Goal: Task Accomplishment & Management: Complete application form

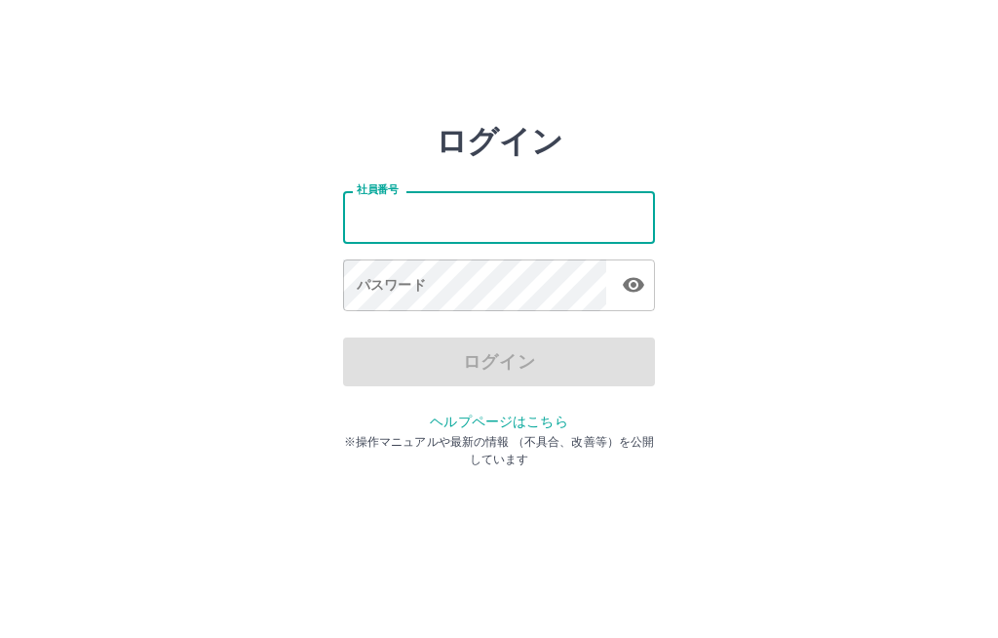
scroll to position [98, 0]
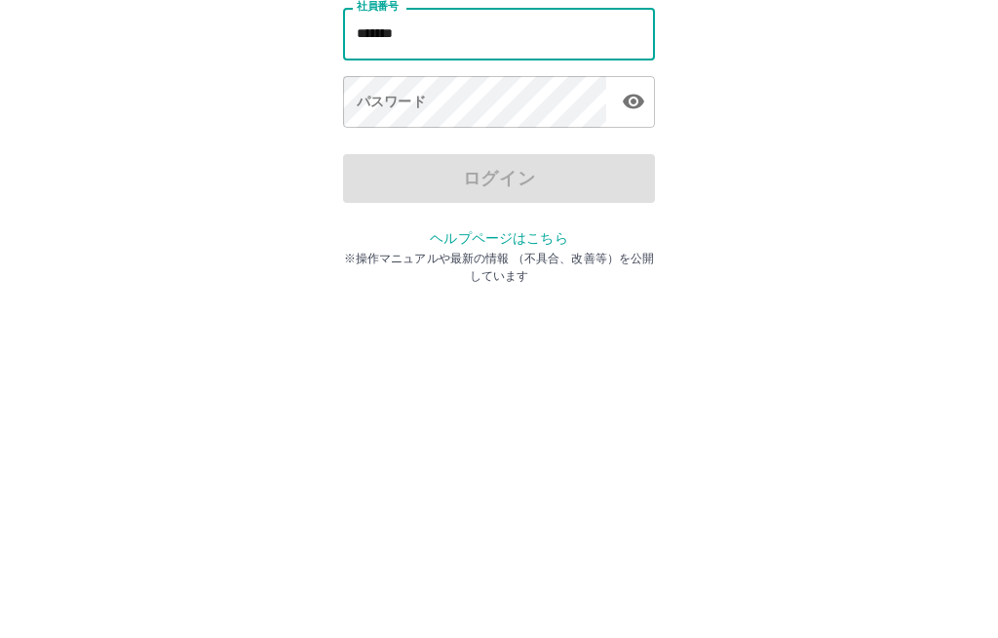
type input "*******"
click at [374, 259] on div "パスワード パスワード" at bounding box center [499, 286] width 312 height 55
click at [376, 259] on div "パスワード パスワード" at bounding box center [499, 286] width 312 height 55
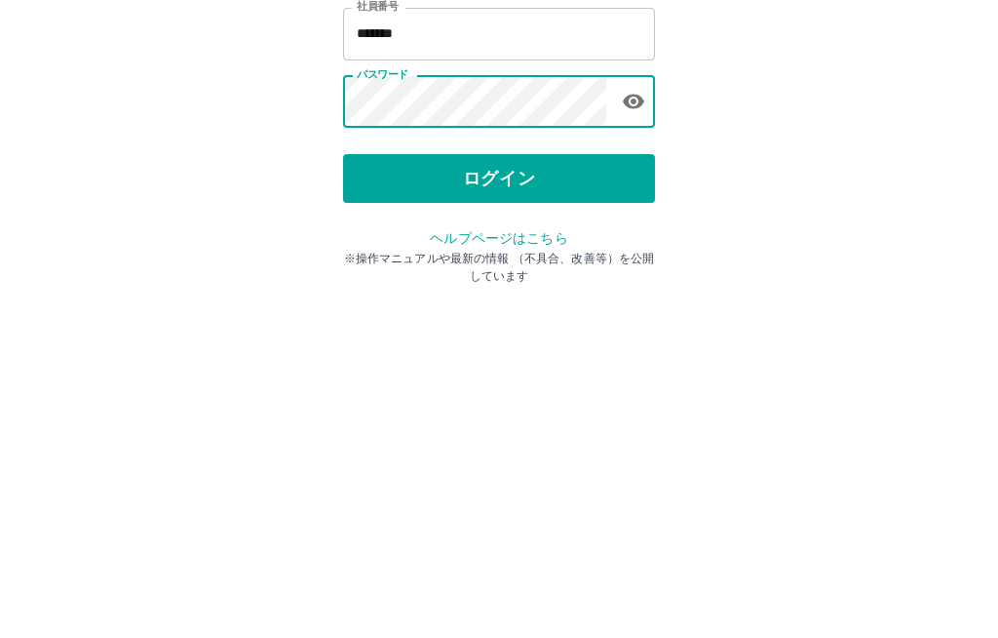
click at [504, 337] on button "ログイン" at bounding box center [499, 361] width 312 height 49
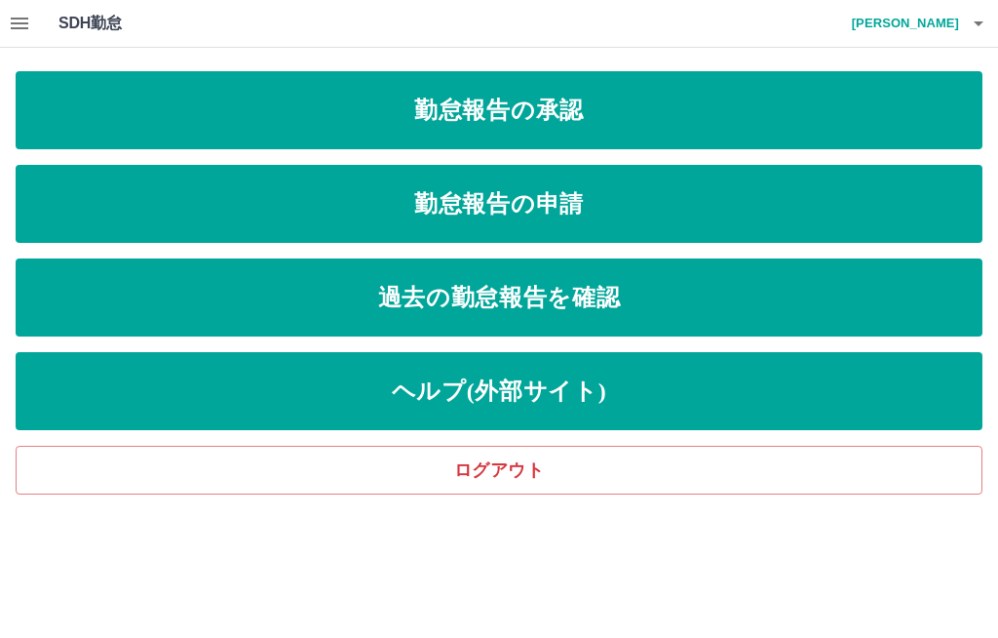
click at [694, 102] on link "勤怠報告の承認" at bounding box center [499, 110] width 967 height 78
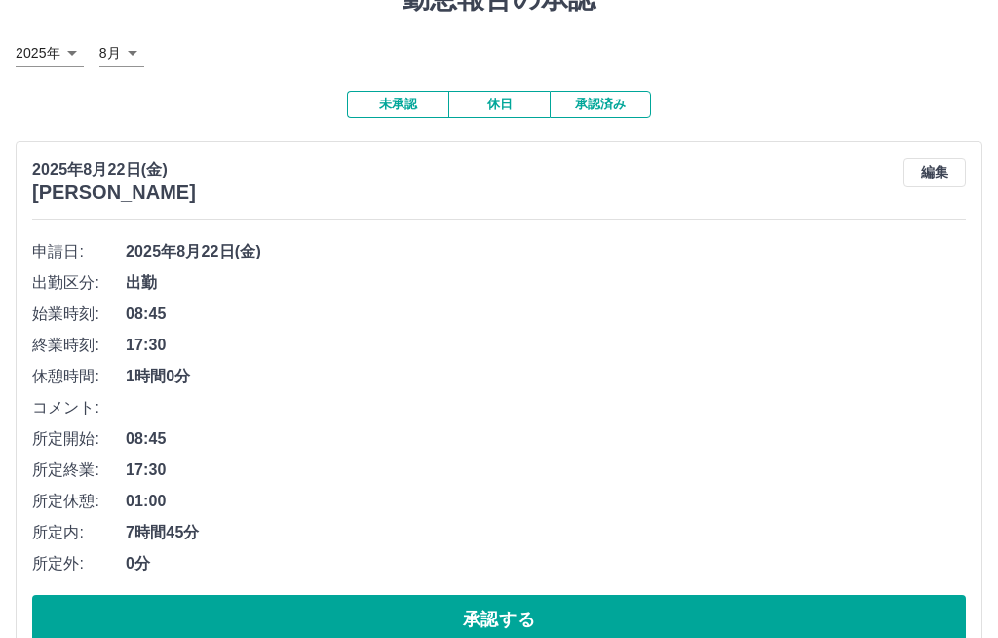
scroll to position [90, 0]
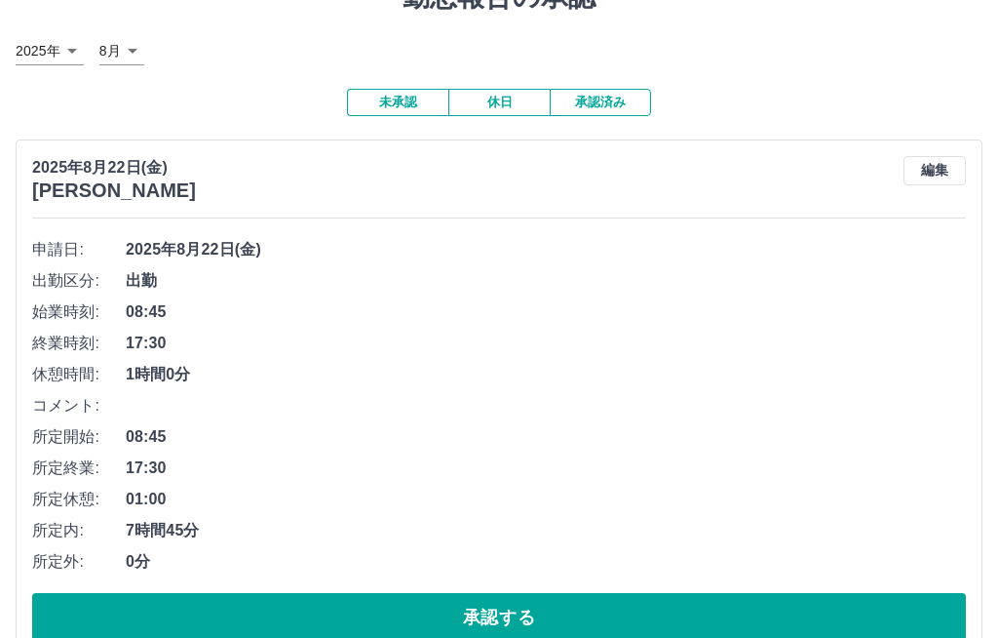
click at [571, 609] on button "承認する" at bounding box center [499, 618] width 934 height 49
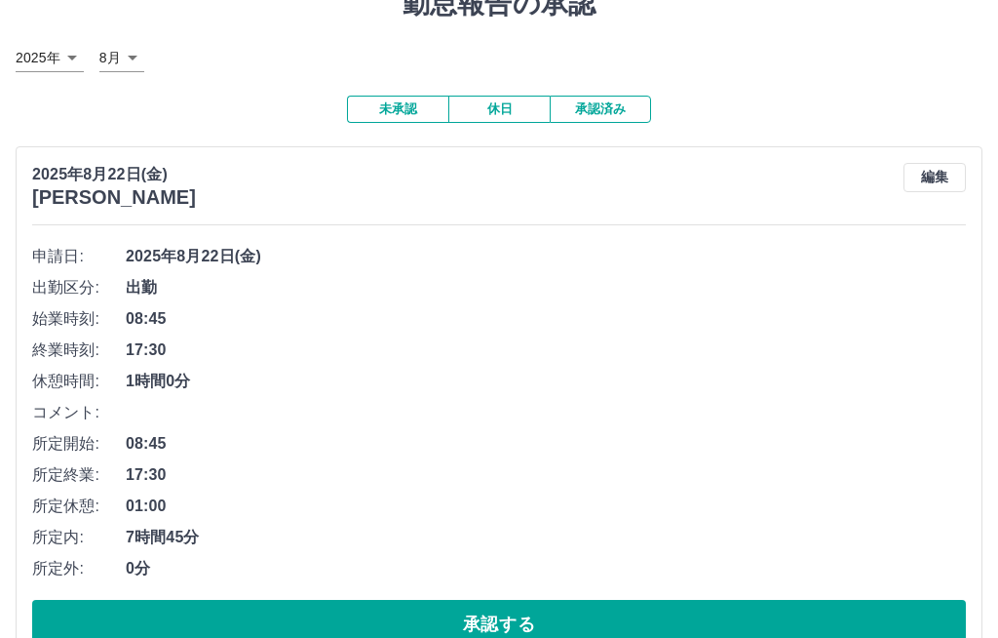
scroll to position [82, 0]
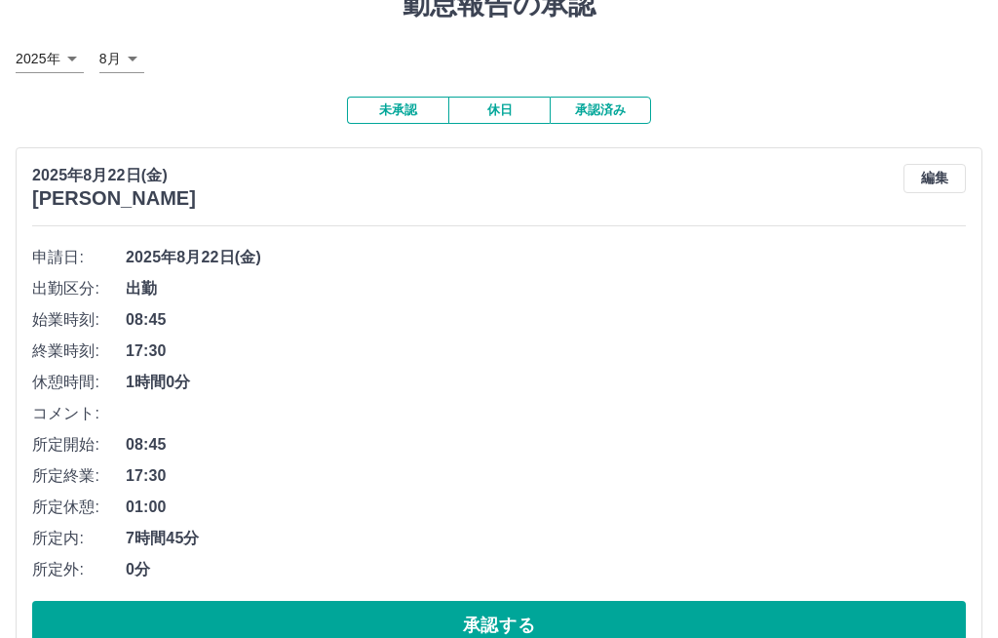
click at [734, 594] on div "申請日: 2025年8月22日(金) 出勤区分: 出勤 始業時刻: 08:45 終業時刻: 17:30 休憩時間: 1時間0分 コメント: 所定開始: 08:…" at bounding box center [499, 447] width 934 height 408
click at [703, 634] on button "承認する" at bounding box center [499, 626] width 934 height 49
click at [343, 605] on button "承認する" at bounding box center [499, 625] width 934 height 49
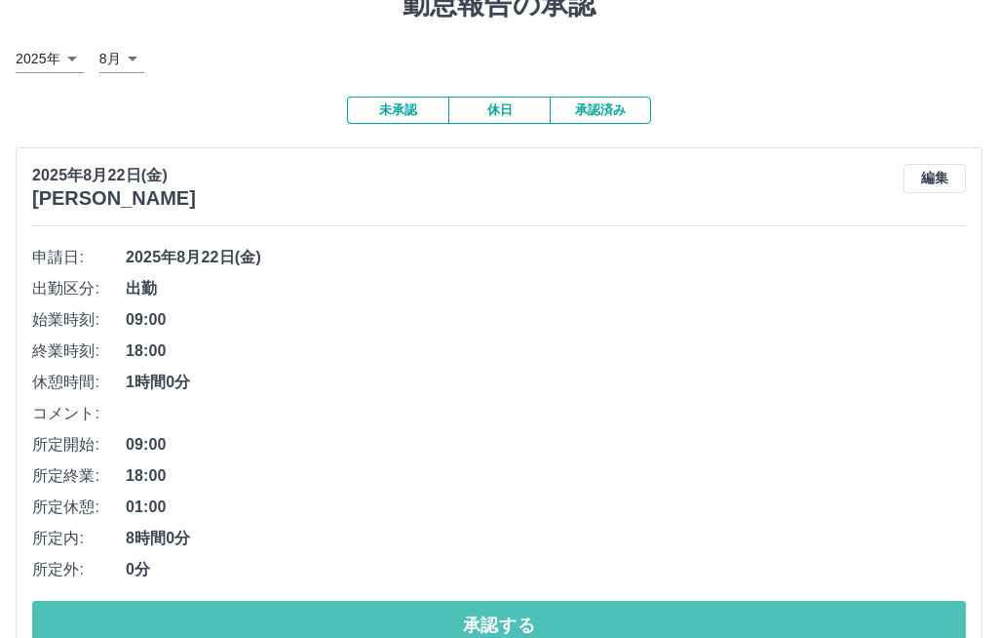
click at [889, 624] on button "承認する" at bounding box center [499, 625] width 934 height 49
click at [906, 609] on button "承認する" at bounding box center [499, 625] width 934 height 49
click at [915, 608] on button "承認する" at bounding box center [499, 625] width 934 height 49
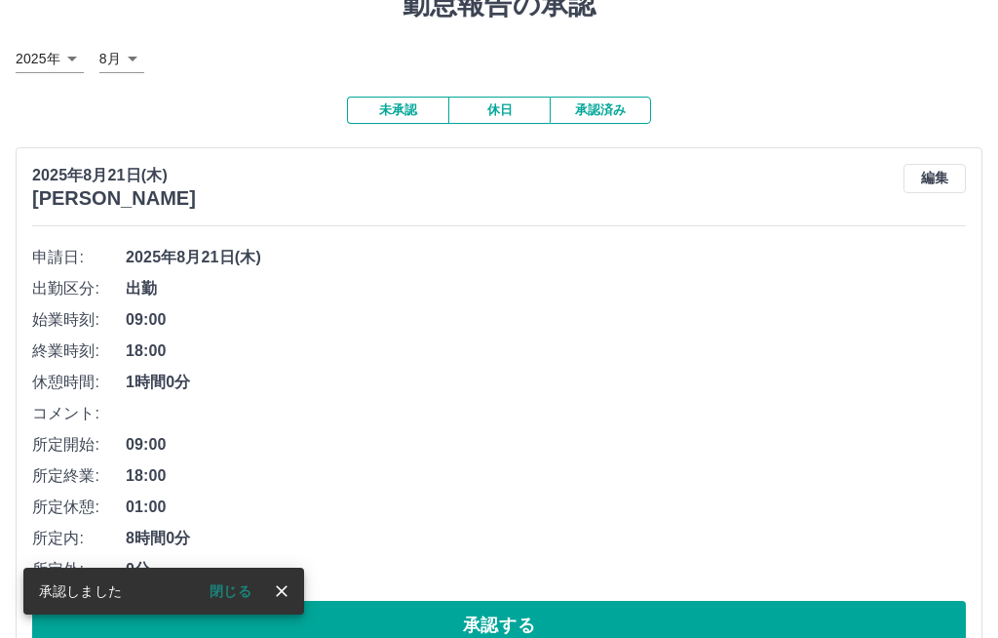
click at [927, 601] on button "承認する" at bounding box center [499, 625] width 934 height 49
click at [936, 622] on button "承認する" at bounding box center [499, 625] width 934 height 49
click at [935, 625] on button "承認する" at bounding box center [499, 625] width 934 height 49
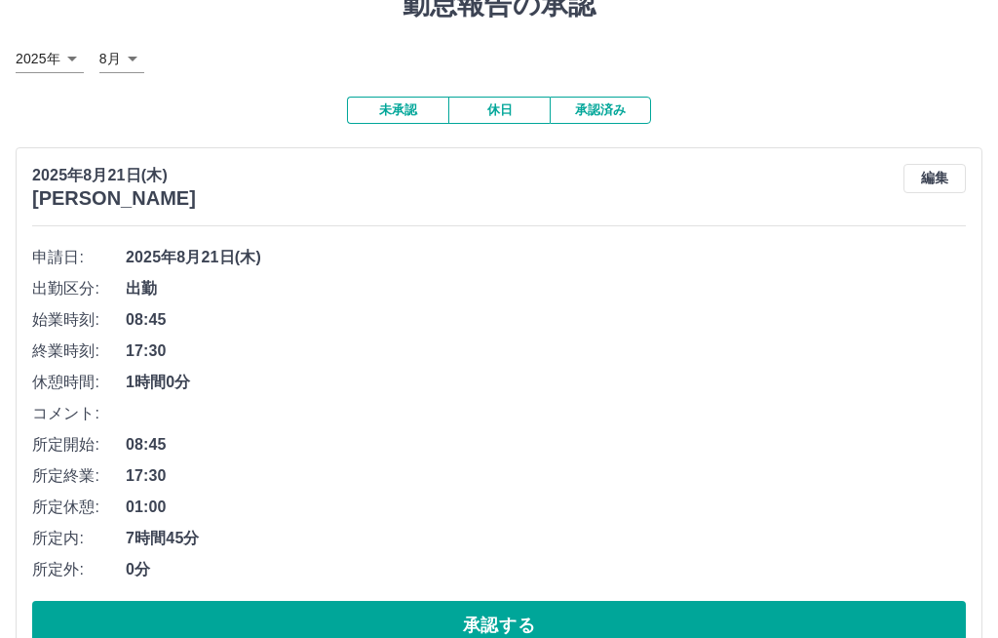
click at [876, 624] on button "承認する" at bounding box center [499, 625] width 934 height 49
click at [830, 622] on button "承認する" at bounding box center [499, 625] width 934 height 49
click at [917, 613] on button "承認する" at bounding box center [499, 625] width 934 height 49
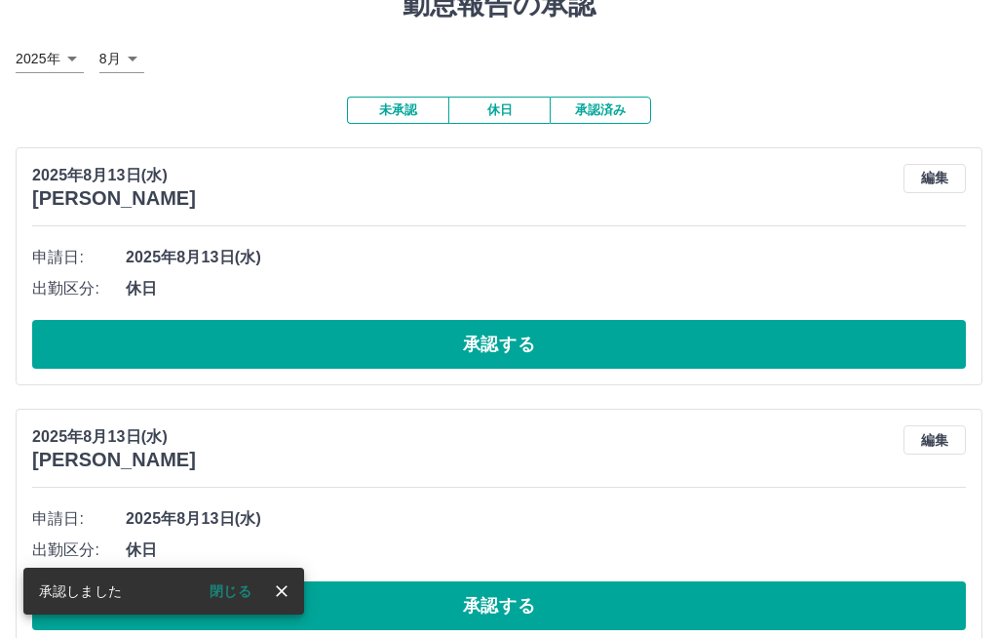
click at [357, 342] on button "承認する" at bounding box center [499, 344] width 934 height 49
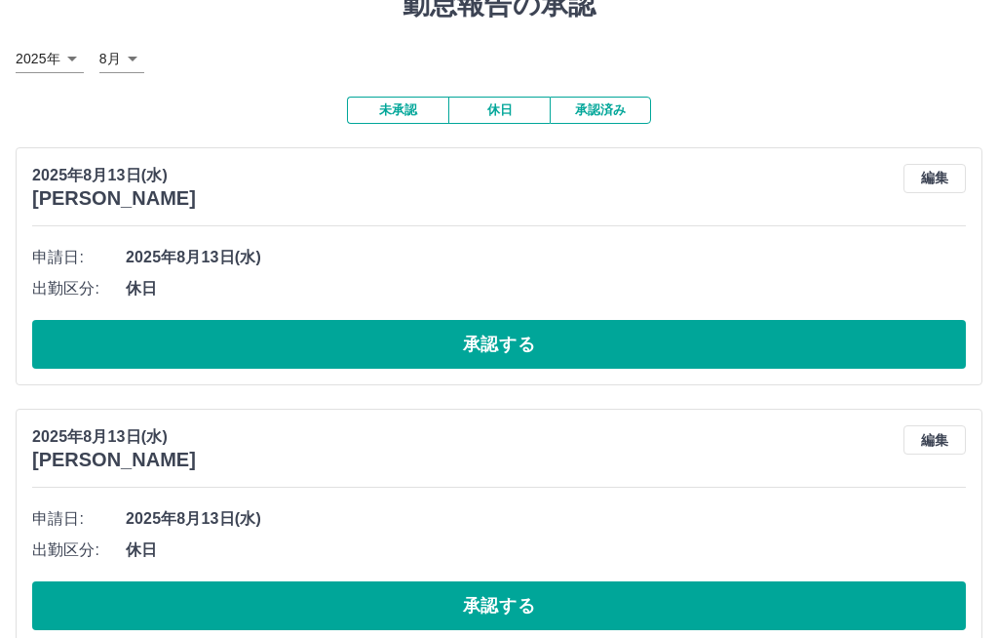
click at [869, 339] on button "承認する" at bounding box center [499, 344] width 934 height 49
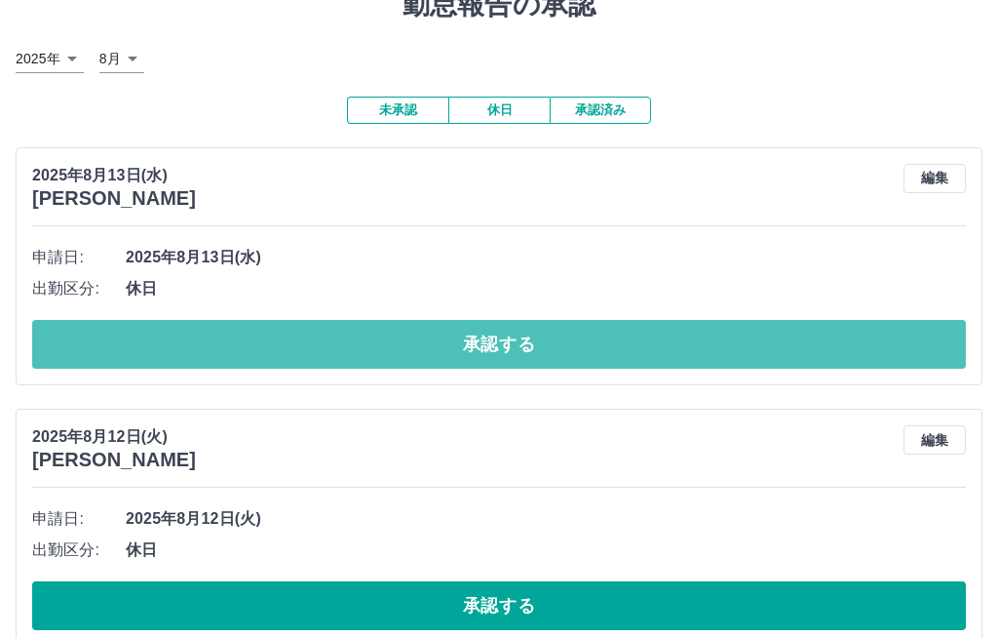
click at [896, 320] on button "承認する" at bounding box center [499, 344] width 934 height 49
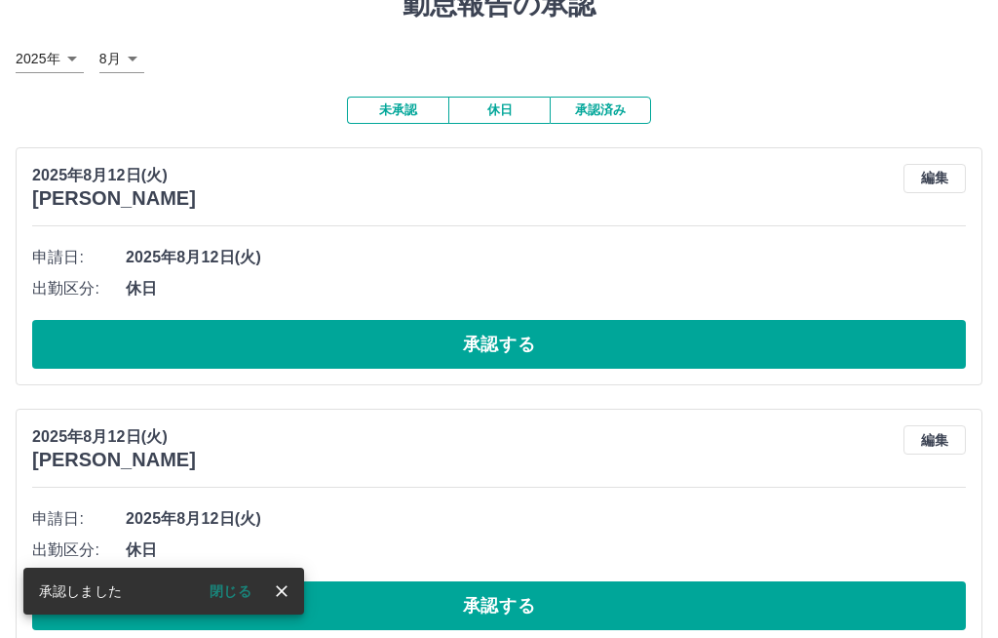
click at [886, 320] on button "承認する" at bounding box center [499, 344] width 934 height 49
click at [291, 327] on button "承認する" at bounding box center [499, 344] width 934 height 49
click at [450, 320] on button "承認する" at bounding box center [499, 344] width 934 height 49
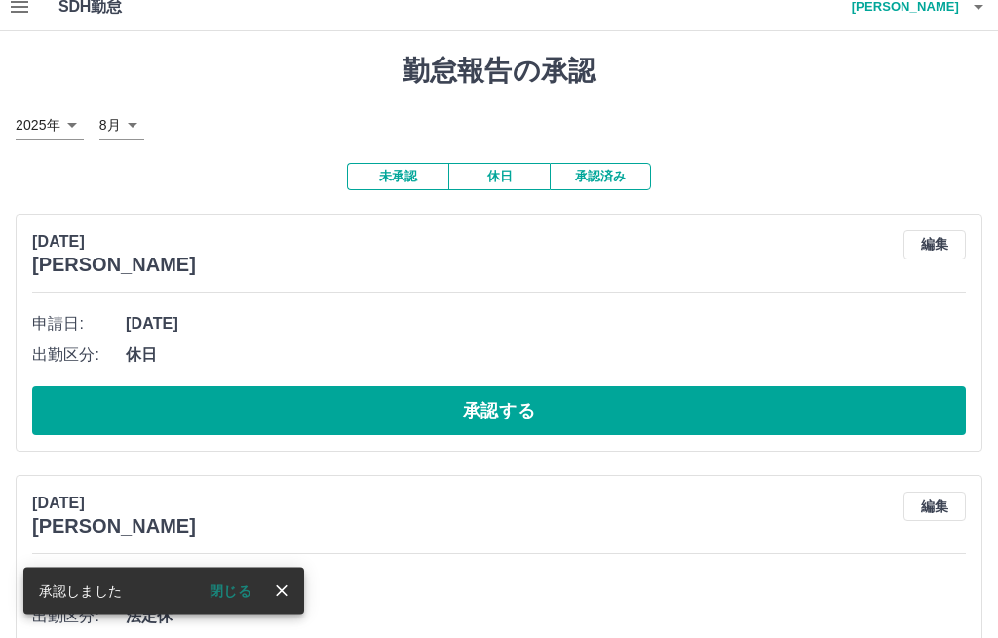
scroll to position [0, 0]
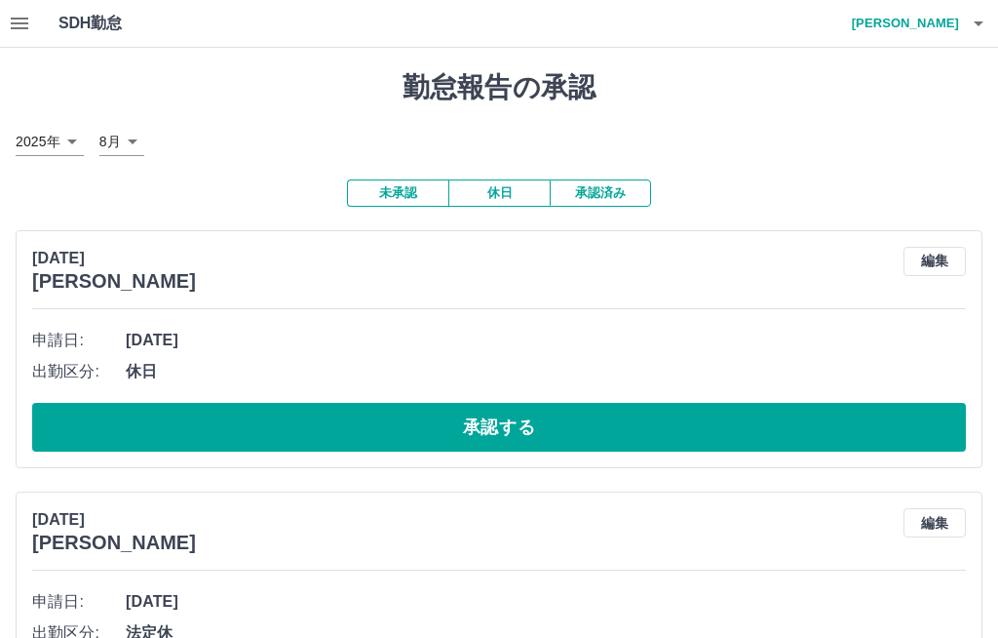
click at [932, 13] on h4 "市川　廣子" at bounding box center [900, 23] width 117 height 47
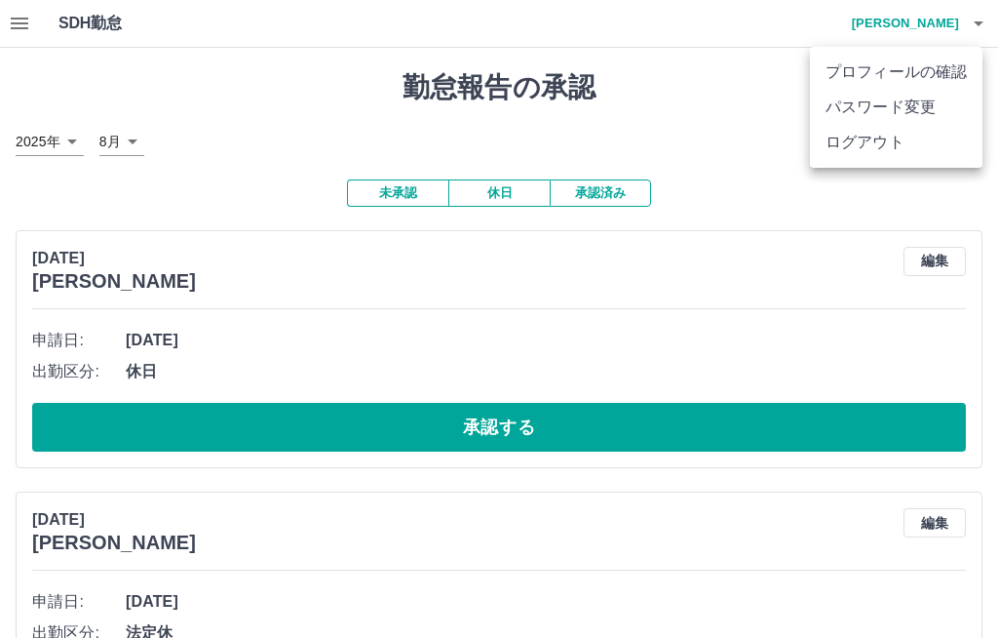
click at [876, 142] on li "ログアウト" at bounding box center [896, 142] width 173 height 35
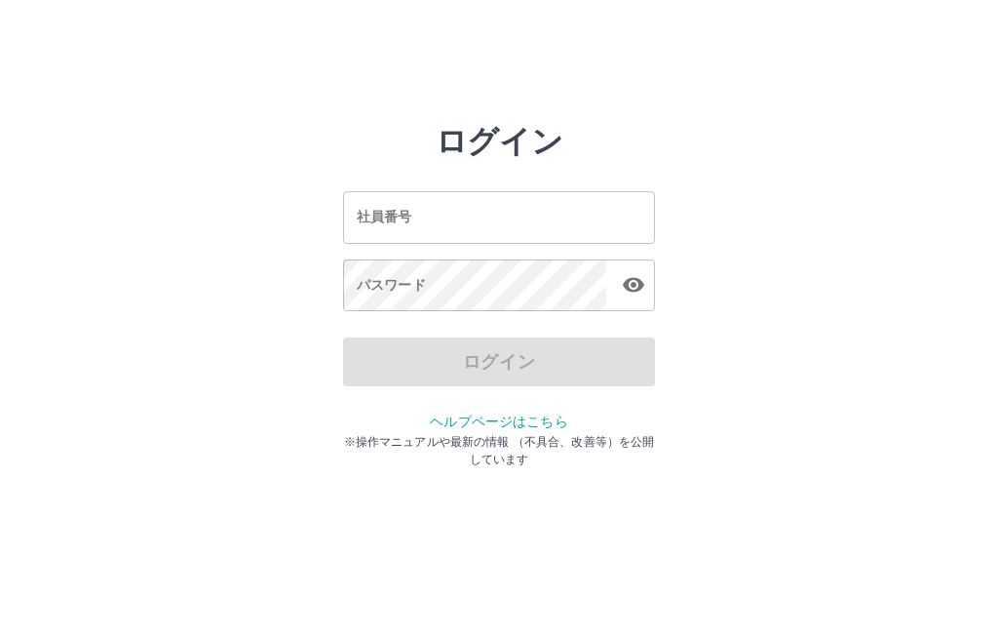
click at [370, 211] on div "社員番号 社員番号" at bounding box center [499, 217] width 312 height 52
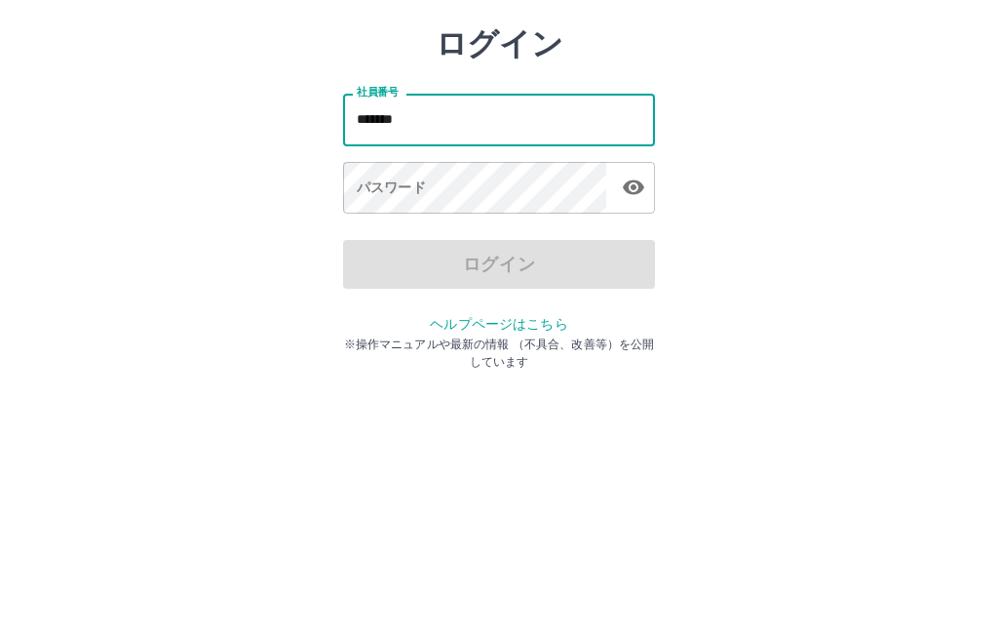
type input "*******"
click at [372, 259] on div "パスワード パスワード" at bounding box center [499, 286] width 312 height 55
click at [374, 259] on div "パスワード パスワード" at bounding box center [499, 286] width 312 height 55
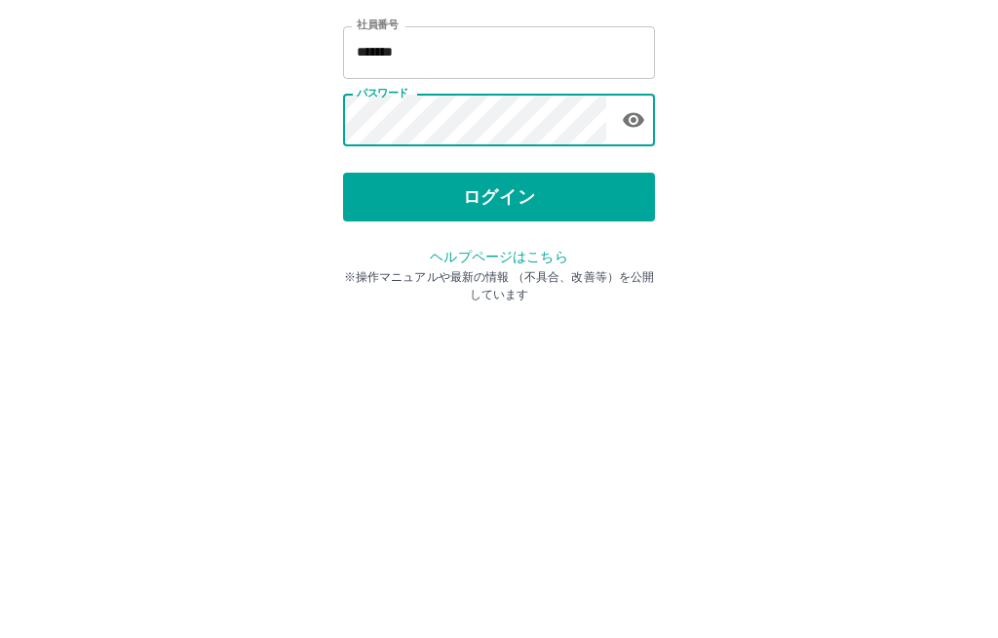
click at [541, 337] on button "ログイン" at bounding box center [499, 361] width 312 height 49
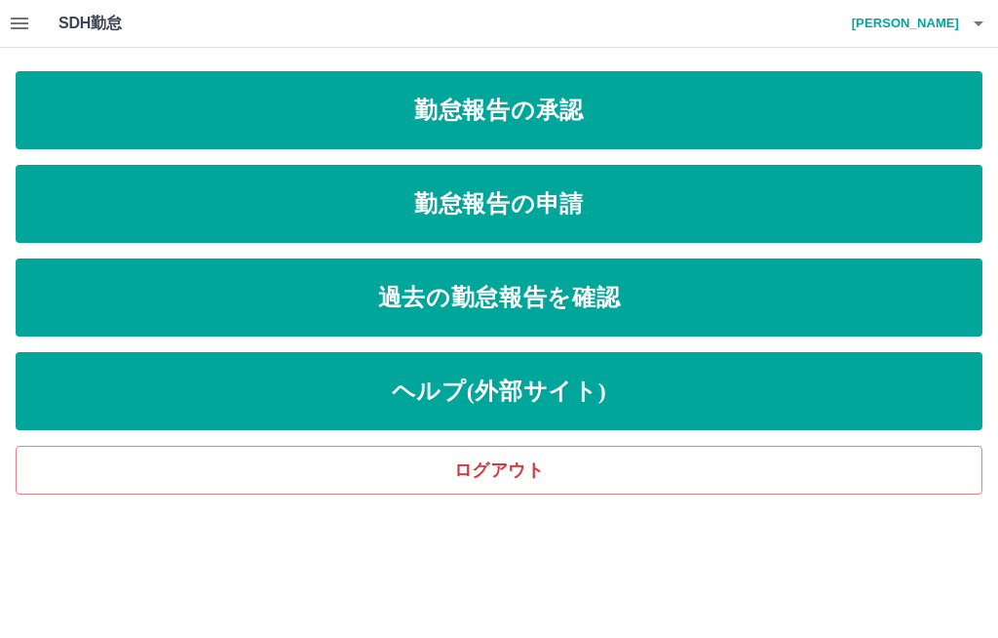
click at [634, 215] on link "勤怠報告の申請" at bounding box center [499, 204] width 967 height 78
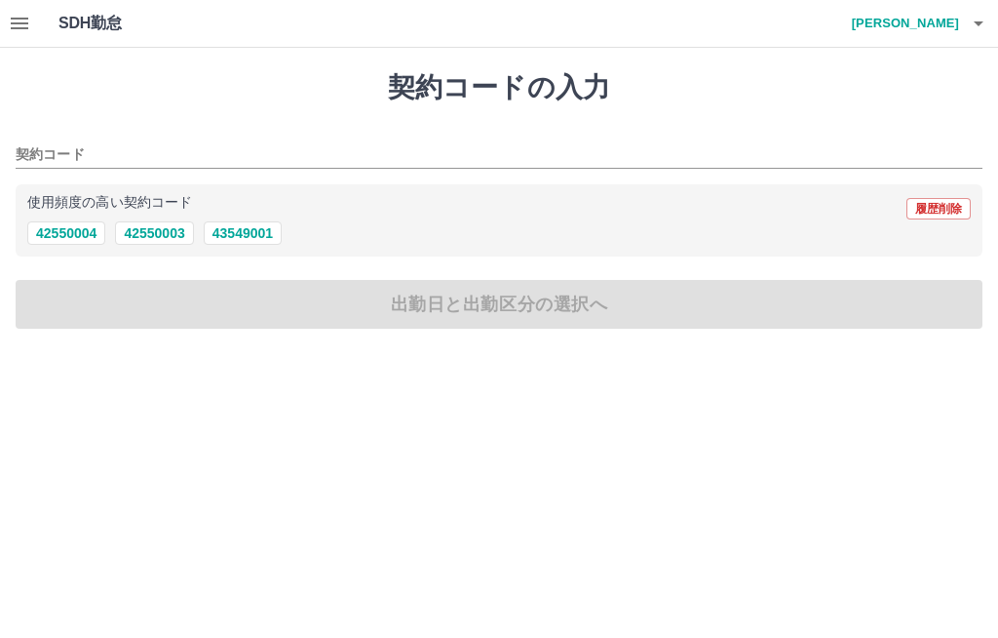
click at [68, 227] on button "42550004" at bounding box center [66, 232] width 78 height 23
type input "********"
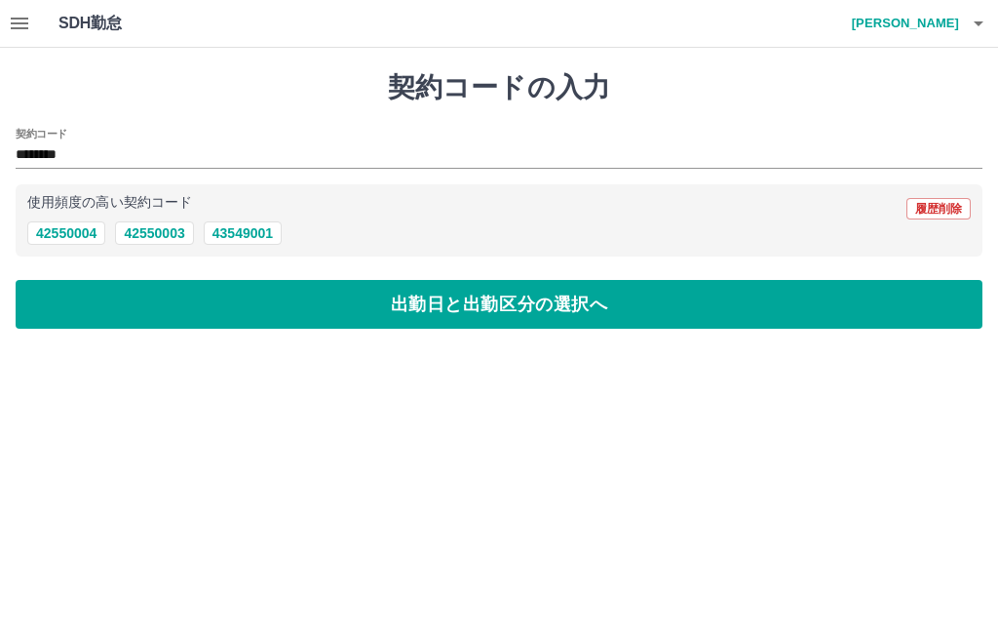
click at [71, 236] on button "42550004" at bounding box center [66, 232] width 78 height 23
click at [96, 305] on button "出勤日と出勤区分の選択へ" at bounding box center [499, 304] width 967 height 49
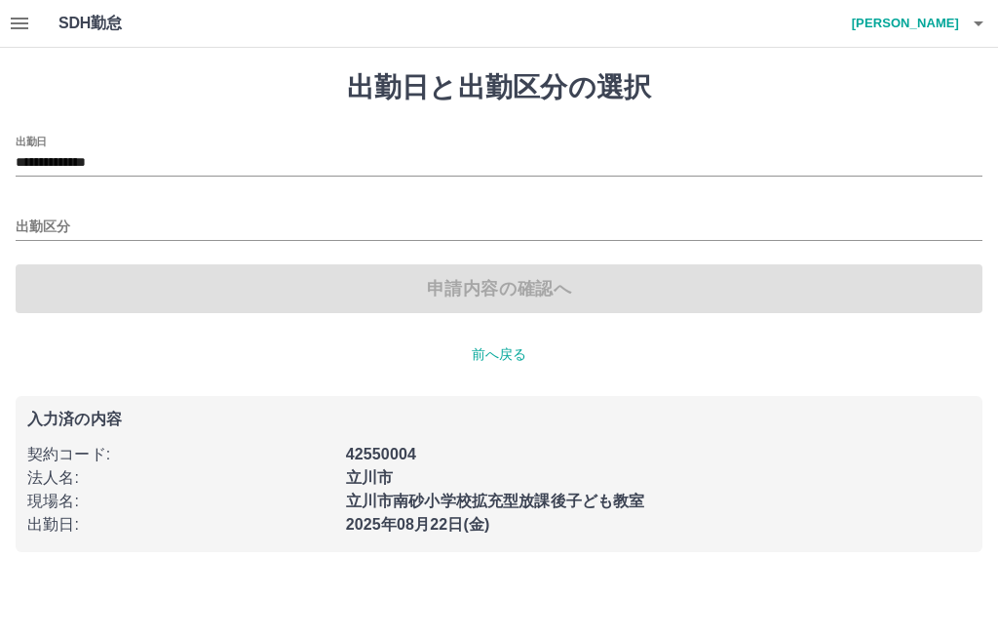
click at [98, 159] on input "**********" at bounding box center [499, 163] width 967 height 24
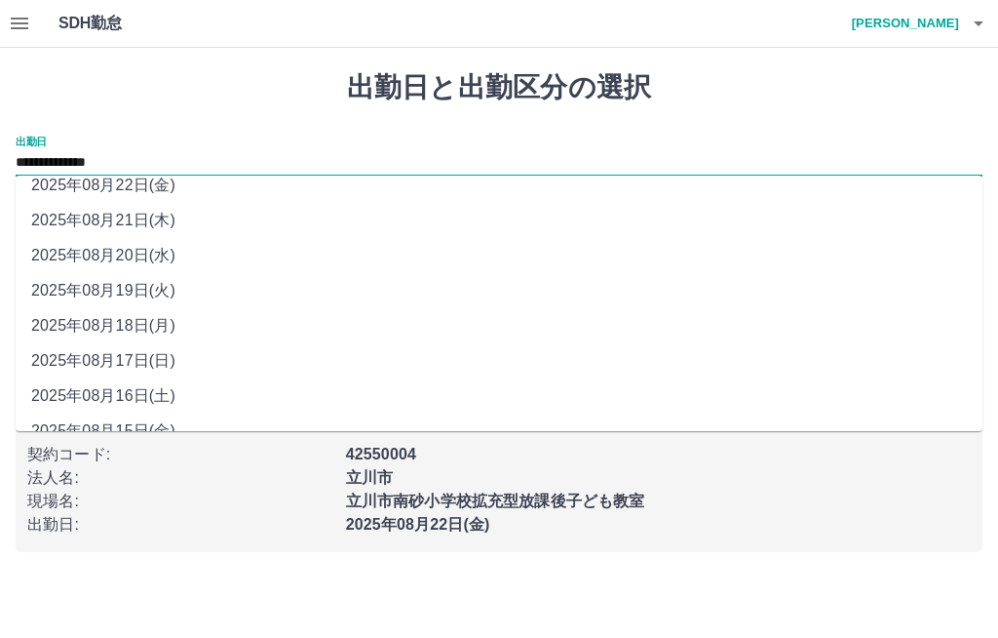
scroll to position [50, 0]
click at [963, 12] on button "button" at bounding box center [978, 23] width 39 height 47
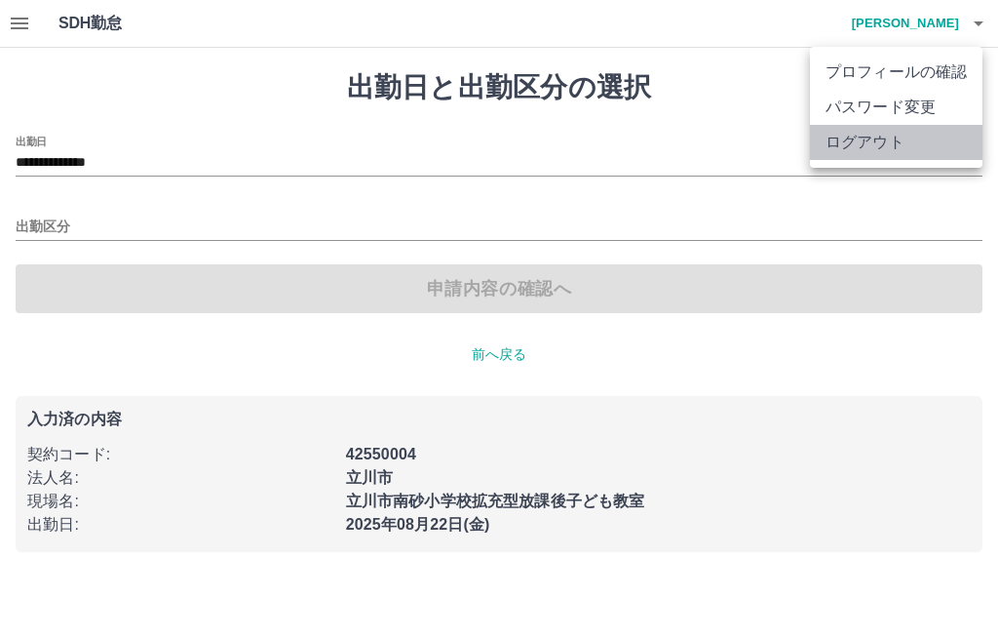
click at [893, 157] on li "ログアウト" at bounding box center [896, 142] width 173 height 35
